Goal: Navigation & Orientation: Find specific page/section

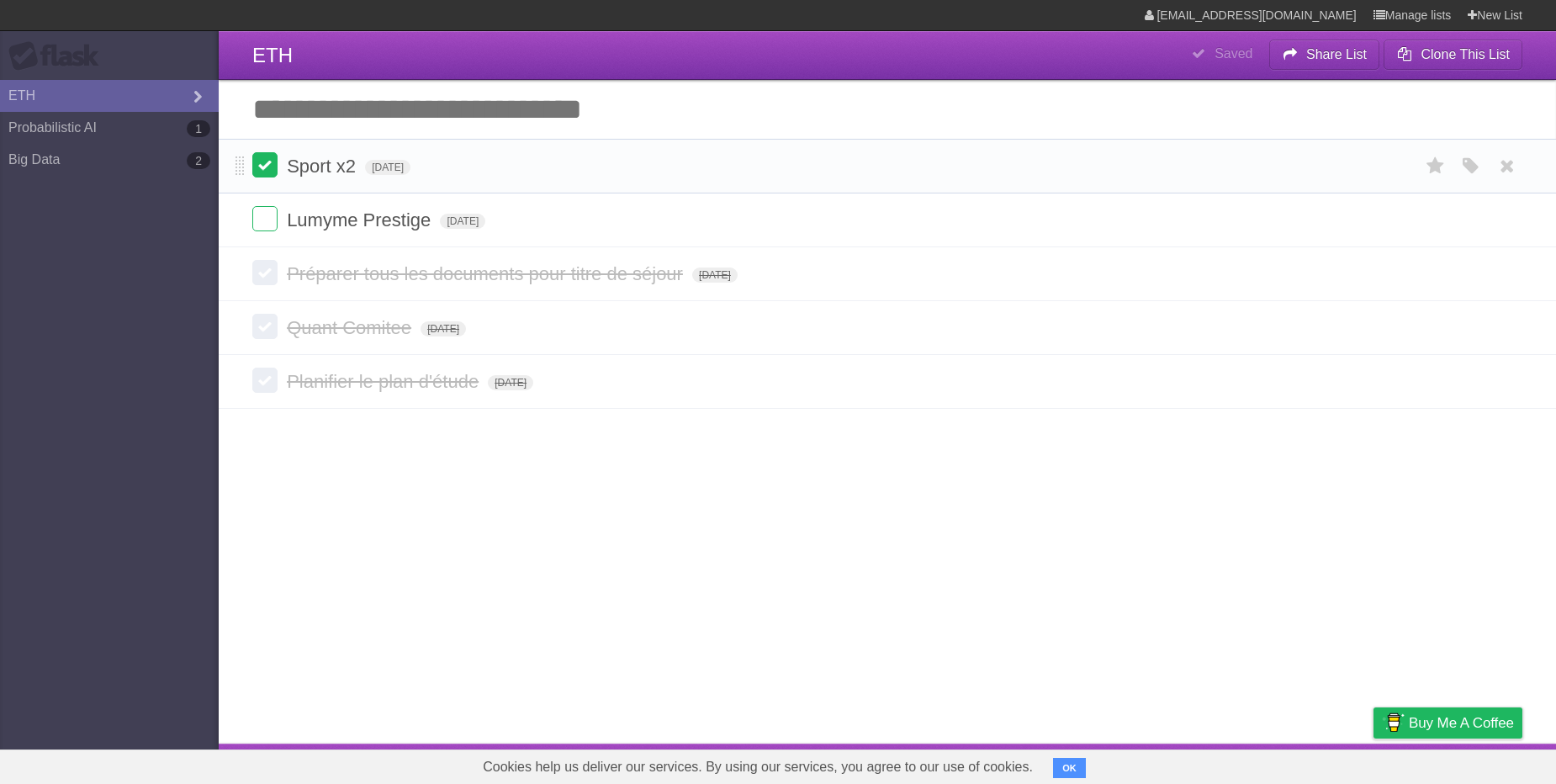
click at [262, 177] on label at bounding box center [265, 164] width 25 height 25
click at [86, 158] on link "Big Data 2" at bounding box center [109, 160] width 218 height 32
click at [112, 166] on link "Big Data 2" at bounding box center [109, 160] width 218 height 32
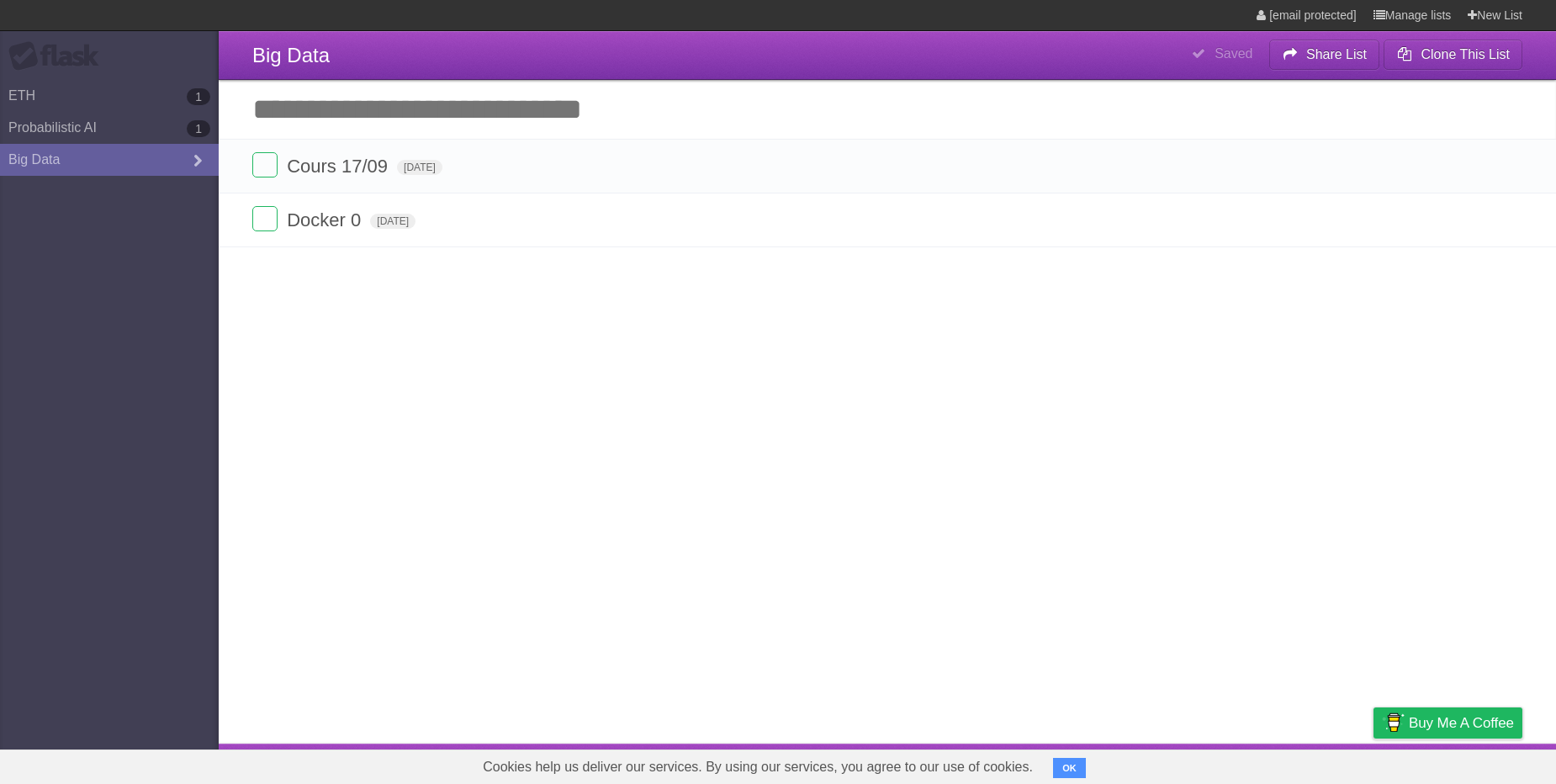
type span "[DATE]"
click at [142, 128] on link "Probabilistic AI 1" at bounding box center [109, 128] width 218 height 32
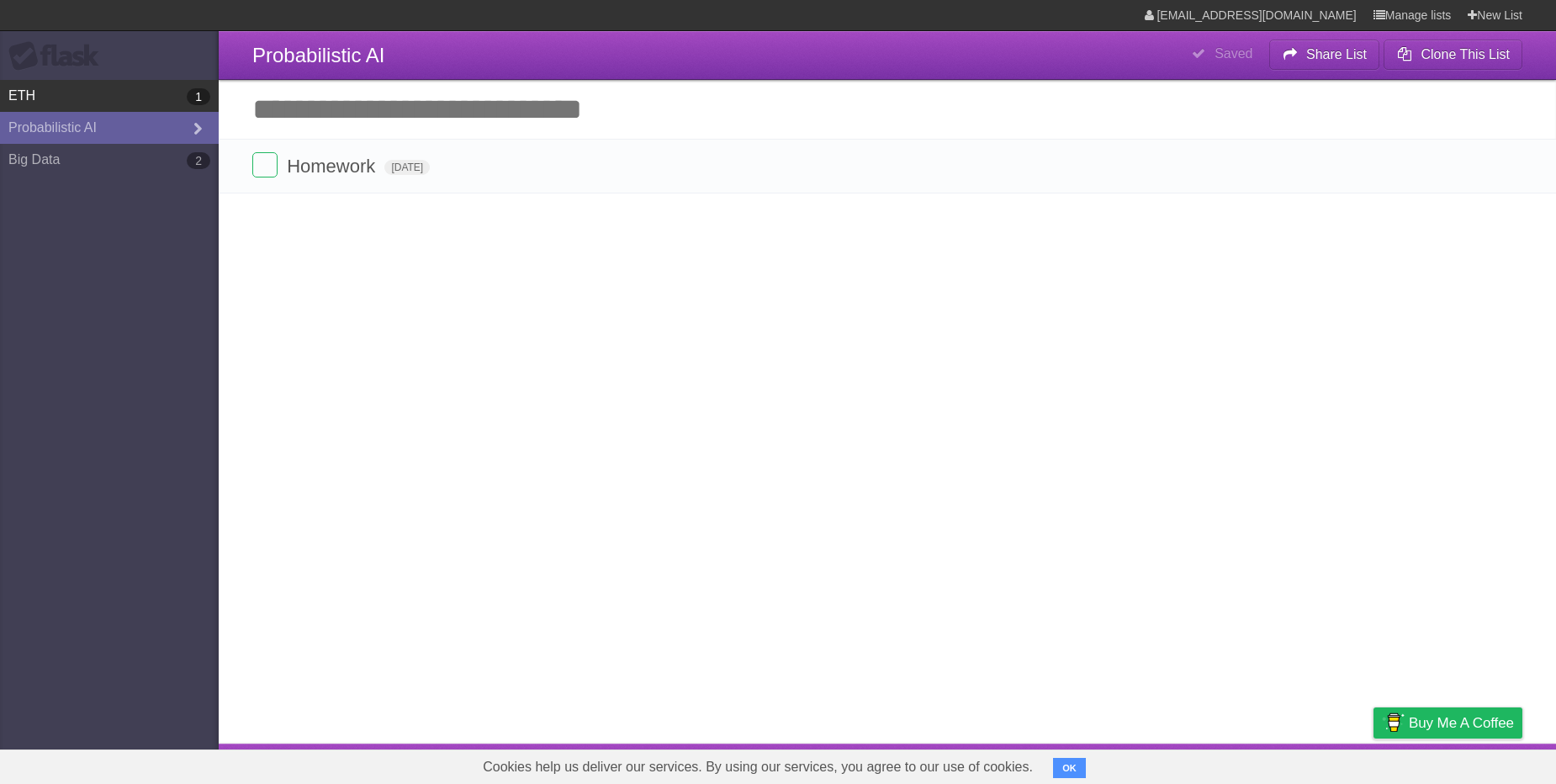
click at [125, 104] on link "ETH 1" at bounding box center [109, 96] width 218 height 32
